Goal: Transaction & Acquisition: Book appointment/travel/reservation

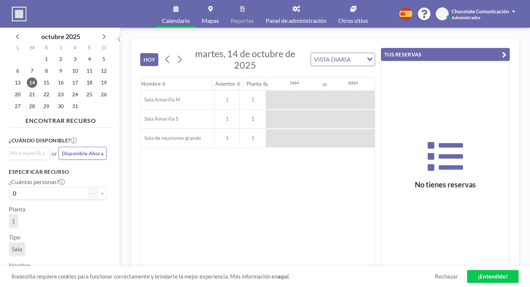
scroll to position [0, 382]
click at [356, 91] on div at bounding box center [370, 100] width 29 height 18
click at [356, 110] on div at bounding box center [370, 119] width 29 height 18
click at [356, 129] on div at bounding box center [370, 138] width 29 height 18
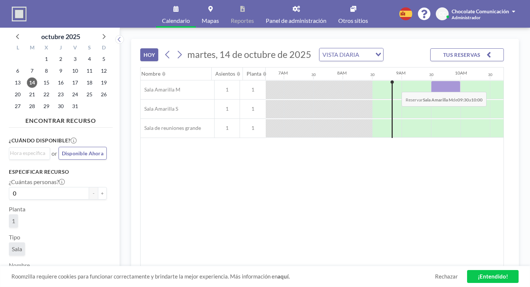
click at [431, 81] on div at bounding box center [445, 90] width 29 height 18
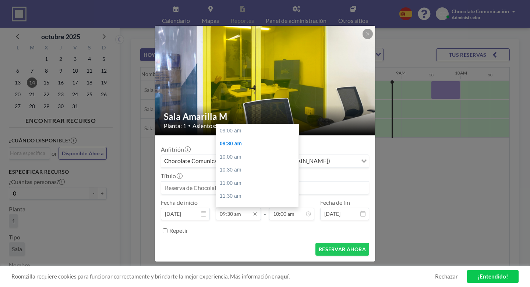
scroll to position [12, 0]
click at [246, 207] on input "09:30 am" at bounding box center [238, 213] width 45 height 13
click at [238, 207] on input "09:30 am" at bounding box center [238, 213] width 45 height 13
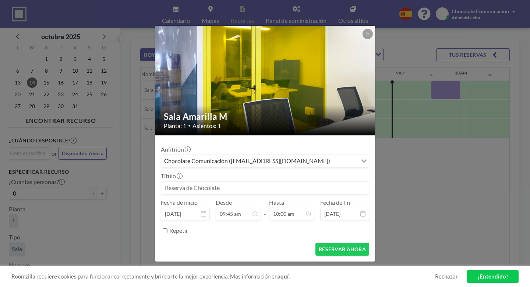
type input "09:45 am"
click at [258, 221] on form "Anfitrión Chocolate Comunicación ([EMAIL_ADDRESS][DOMAIN_NAME]) Loading... Títu…" at bounding box center [265, 198] width 220 height 126
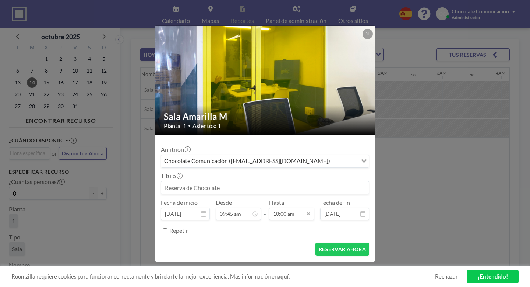
scroll to position [235, 0]
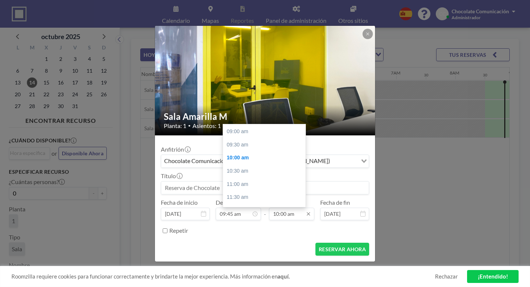
click at [277, 207] on input "10:00 am" at bounding box center [291, 213] width 45 height 13
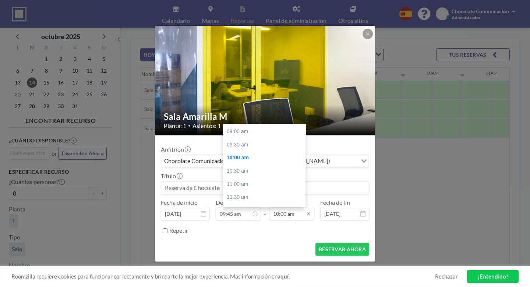
scroll to position [0, 431]
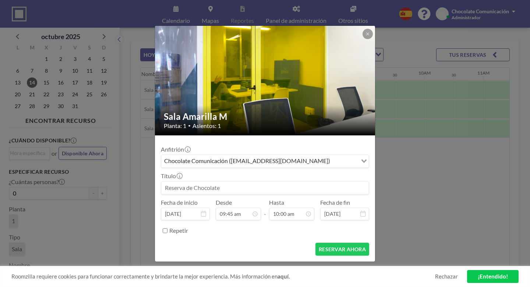
drag, startPoint x: 281, startPoint y: 201, endPoint x: 264, endPoint y: 201, distance: 16.9
click at [264, 201] on div "Fecha de inicio [DATE] Desde 09:45 am - Hasta 10:00 am 12:00 am 12:30 am 01:00 …" at bounding box center [265, 209] width 208 height 21
click at [266, 220] on form "Anfitrión Chocolate Comunicación ([EMAIL_ADDRESS][DOMAIN_NAME]) Loading... Títu…" at bounding box center [265, 198] width 220 height 126
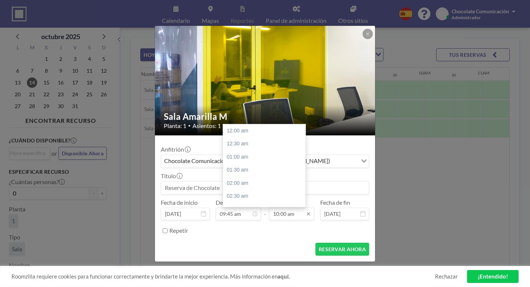
scroll to position [235, 0]
click at [285, 207] on input "10:00 am" at bounding box center [291, 213] width 45 height 13
click at [245, 204] on div "12:00 pm" at bounding box center [266, 210] width 87 height 13
type input "12:00 pm"
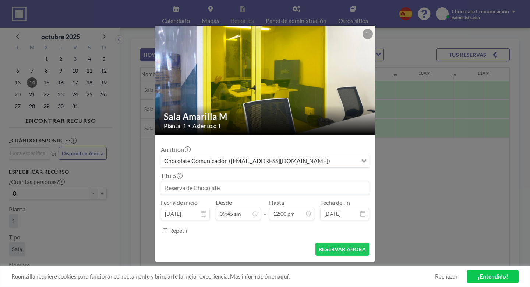
click at [260, 221] on form "Anfitrión Chocolate Comunicación ([EMAIL_ADDRESS][DOMAIN_NAME]) Loading... Títu…" at bounding box center [265, 198] width 220 height 126
click at [328, 242] on button "RESERVAR AHORA" at bounding box center [343, 248] width 54 height 13
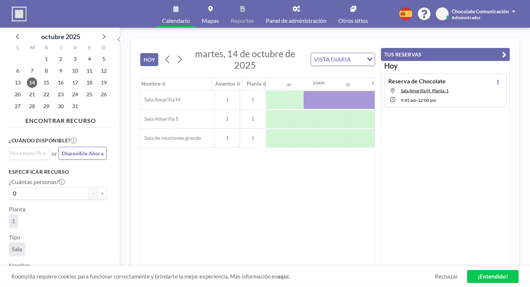
scroll to position [0, 541]
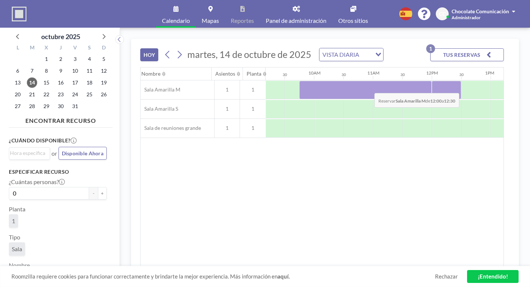
click at [432, 81] on div at bounding box center [446, 90] width 29 height 18
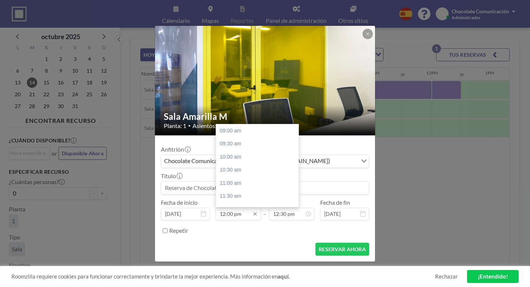
scroll to position [71, 0]
click at [242, 207] on input "12:00 pm" at bounding box center [238, 213] width 45 height 13
click at [236, 207] on input "12:00 pm" at bounding box center [238, 213] width 45 height 13
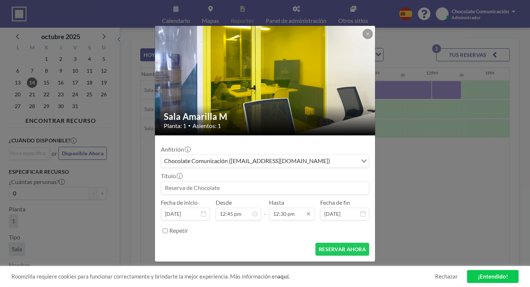
scroll to position [294, 0]
type input "12:45 pm"
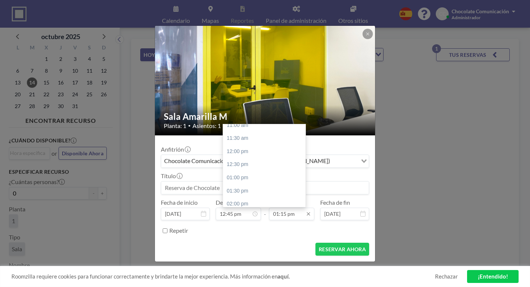
click at [276, 207] on input "01:15 pm" at bounding box center [291, 213] width 45 height 13
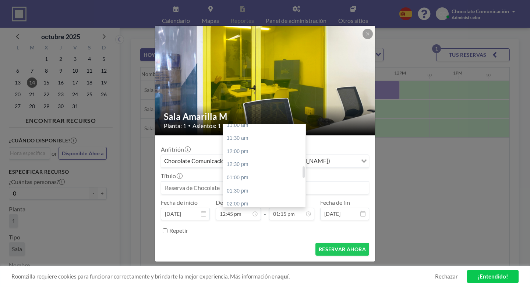
scroll to position [0, 575]
click at [281, 207] on input "01:15 pm" at bounding box center [291, 213] width 45 height 13
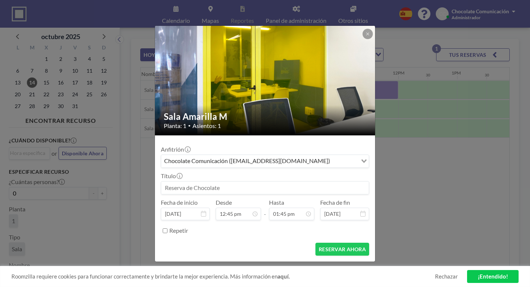
type input "01:45 pm"
click at [287, 220] on form "Anfitrión Chocolate Comunicación ([EMAIL_ADDRESS][DOMAIN_NAME]) Loading... Títu…" at bounding box center [265, 198] width 220 height 126
click at [317, 242] on button "RESERVAR AHORA" at bounding box center [343, 248] width 54 height 13
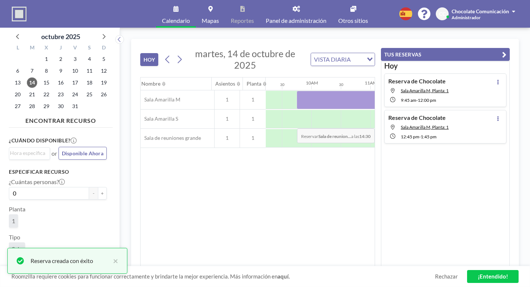
scroll to position [0, 533]
